Goal: Check status

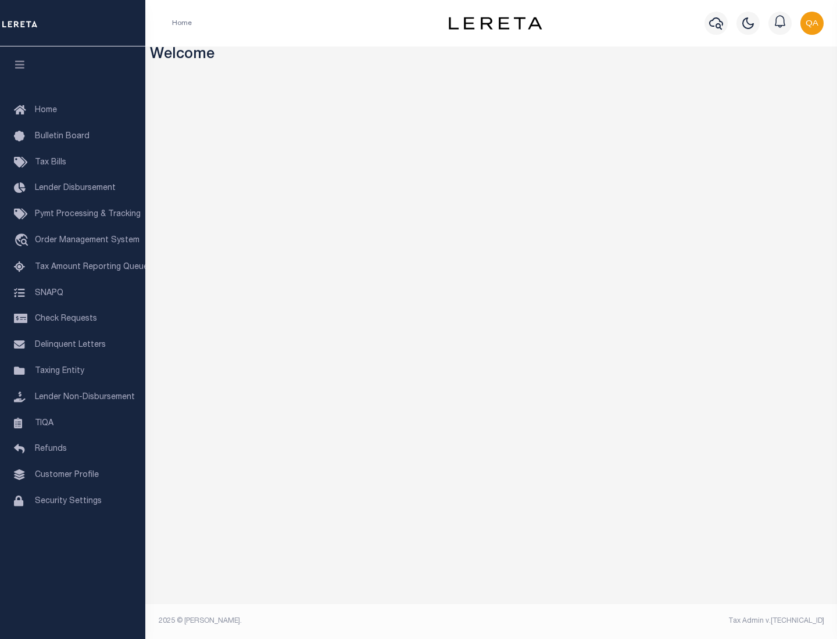
click at [73, 319] on span "Check Requests" at bounding box center [66, 319] width 62 height 8
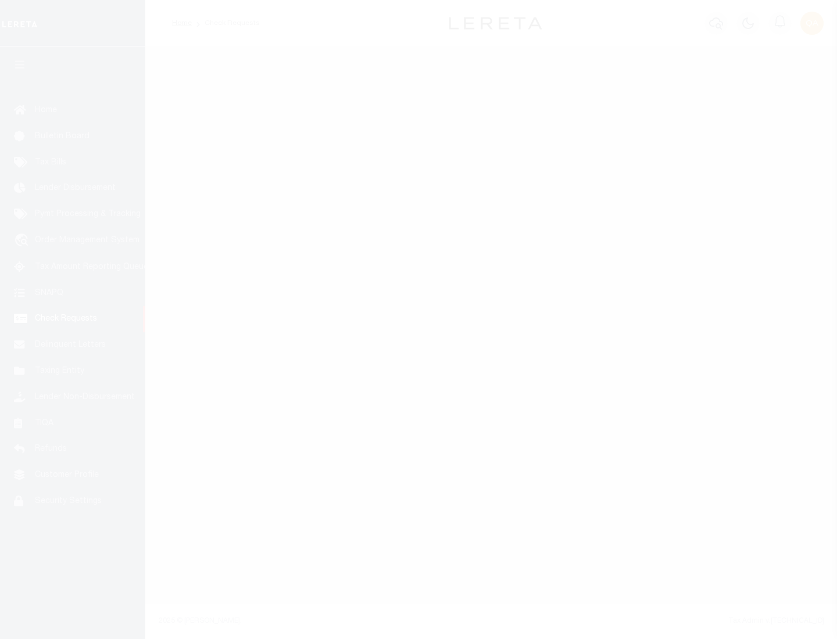
select select "50"
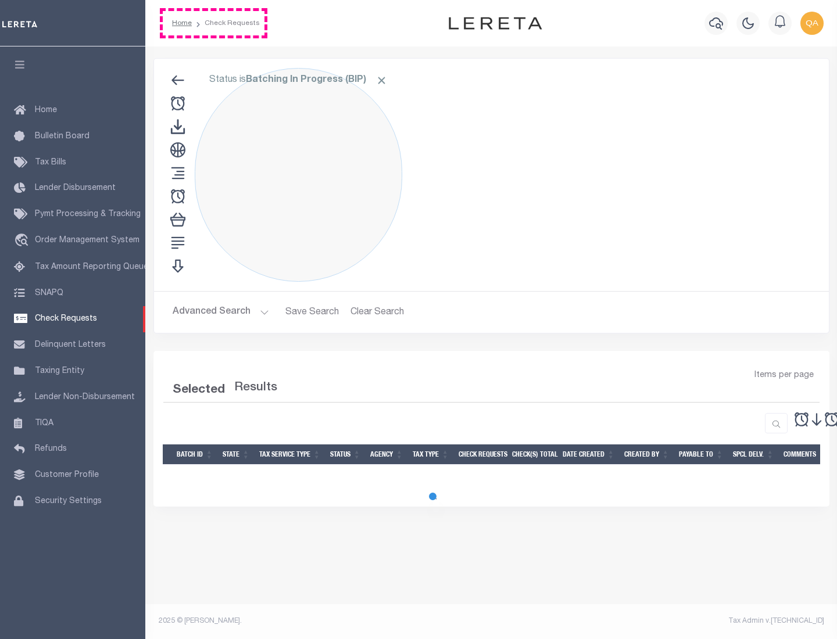
select select "50"
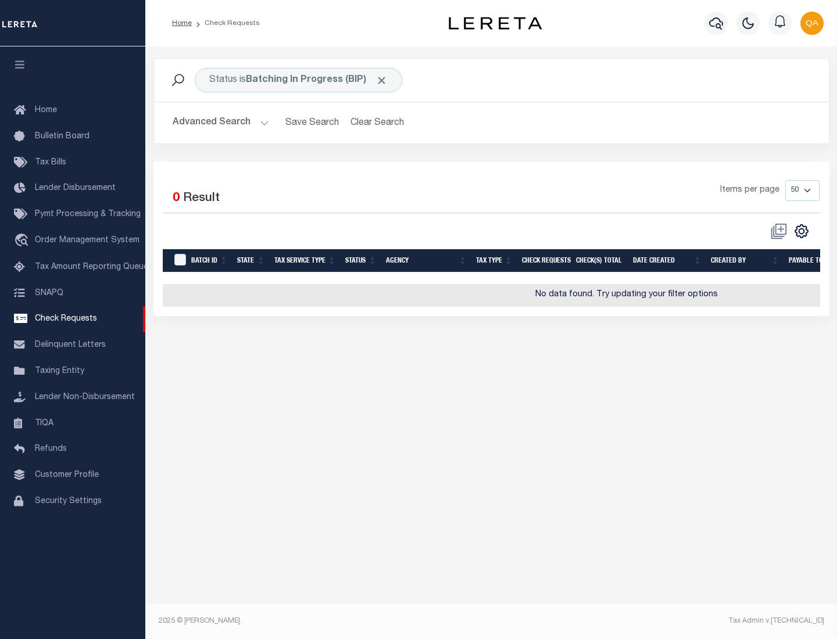
click at [382, 80] on span "Click to Remove" at bounding box center [381, 80] width 12 height 12
